Goal: Task Accomplishment & Management: Manage account settings

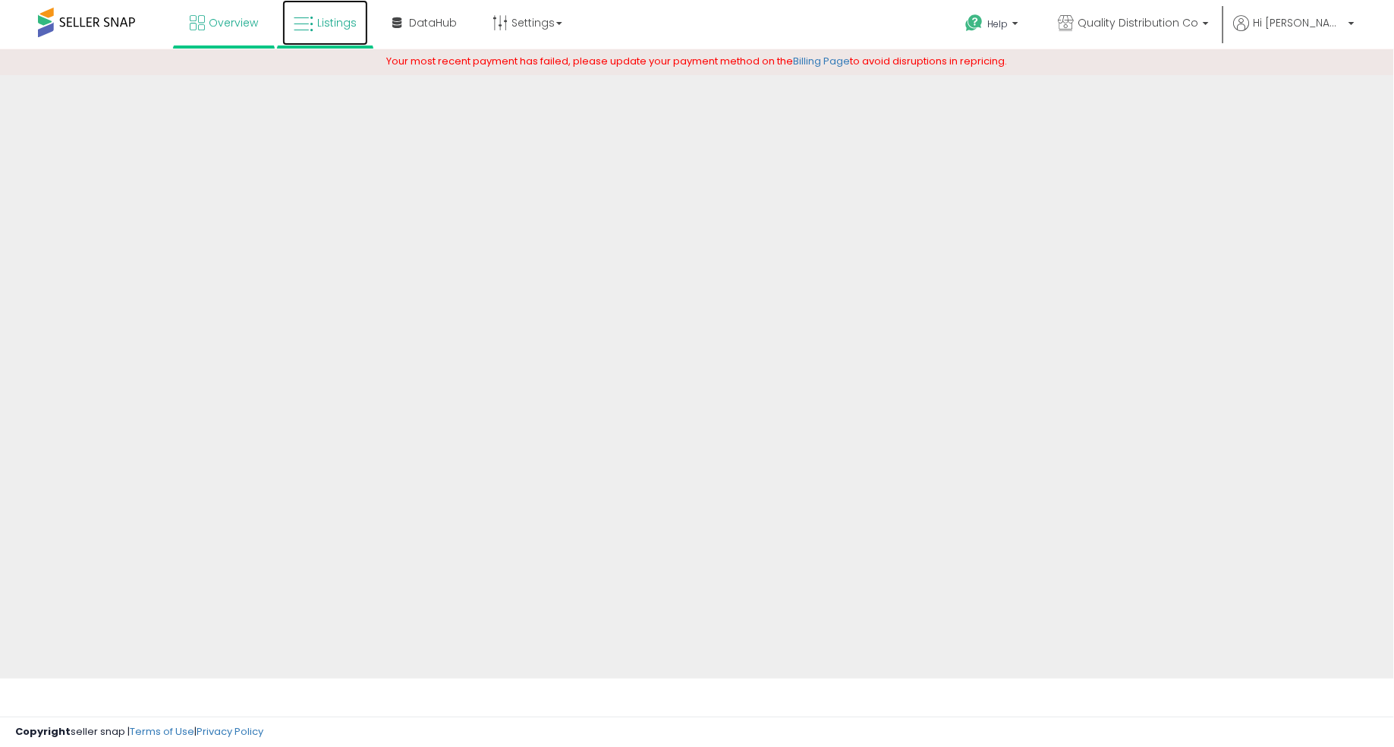
click at [332, 36] on link "Listings" at bounding box center [325, 23] width 86 height 46
drag, startPoint x: 1029, startPoint y: 64, endPoint x: 387, endPoint y: 63, distance: 642.6
click at [387, 63] on div "Your most recent payment has failed, please update your payment method on the B…" at bounding box center [697, 62] width 1394 height 27
copy span "our most recent payment has failed, please update your payment method on the Bi…"
